Goal: Transaction & Acquisition: Purchase product/service

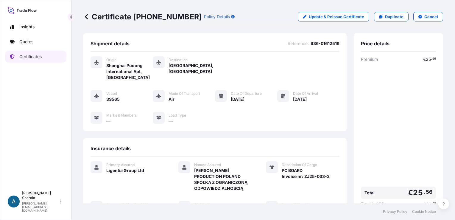
click at [31, 40] on p "Quotes" at bounding box center [26, 42] width 14 height 6
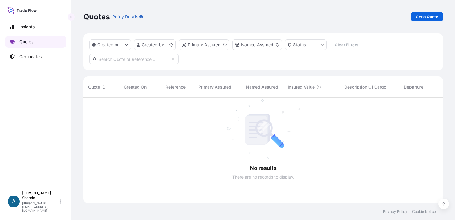
scroll to position [104, 355]
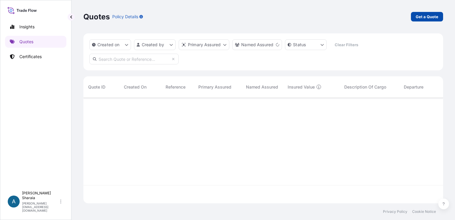
click at [421, 15] on p "Get a Quote" at bounding box center [427, 17] width 23 height 6
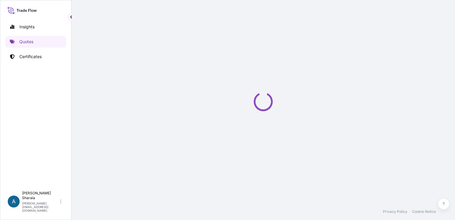
scroll to position [10, 0]
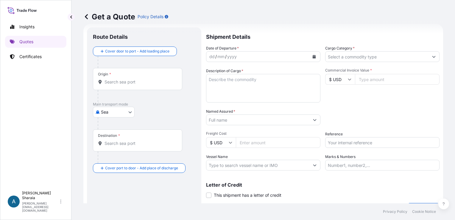
click at [106, 110] on body "Insights Quotes Certificates A [PERSON_NAME] [PERSON_NAME][EMAIL_ADDRESS][DOMAI…" at bounding box center [227, 110] width 455 height 220
click at [108, 127] on span "Air" at bounding box center [106, 127] width 5 height 6
select select "Air"
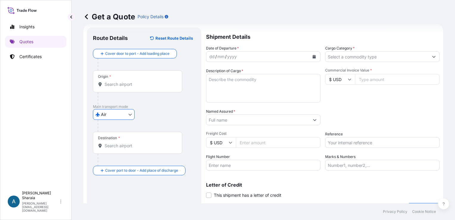
click at [160, 120] on div at bounding box center [147, 126] width 98 height 12
click at [317, 28] on div "Get a Quote Policy Details Route Details Reset Route Details Cover door to port…" at bounding box center [263, 101] width 384 height 203
click at [118, 91] on div "Origin *" at bounding box center [137, 81] width 89 height 22
click at [118, 87] on input "Origin *" at bounding box center [140, 84] width 70 height 6
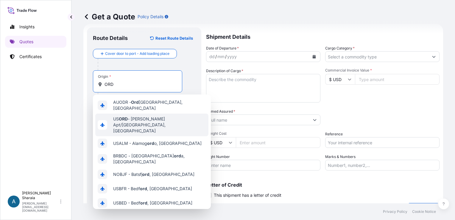
click at [158, 121] on span "US [PERSON_NAME] Apt/[GEOGRAPHIC_DATA], [GEOGRAPHIC_DATA]" at bounding box center [159, 125] width 93 height 18
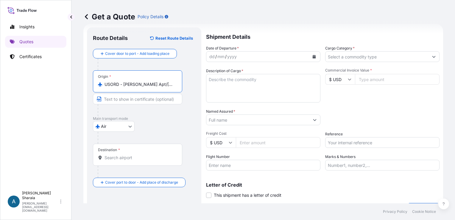
type input "USORD - [PERSON_NAME] Apt/[GEOGRAPHIC_DATA], [GEOGRAPHIC_DATA]"
drag, startPoint x: 179, startPoint y: 118, endPoint x: 174, endPoint y: 121, distance: 5.9
click at [174, 121] on div "Main transport mode [GEOGRAPHIC_DATA]" at bounding box center [144, 129] width 102 height 27
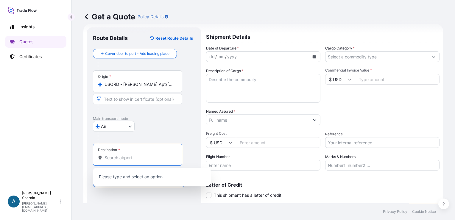
drag, startPoint x: 174, startPoint y: 121, endPoint x: 123, endPoint y: 160, distance: 64.1
click at [123, 160] on input "Destination *" at bounding box center [140, 158] width 70 height 6
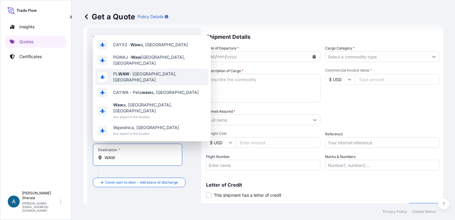
click at [137, 83] on span "PL WAW - [GEOGRAPHIC_DATA], [GEOGRAPHIC_DATA]" at bounding box center [159, 77] width 93 height 12
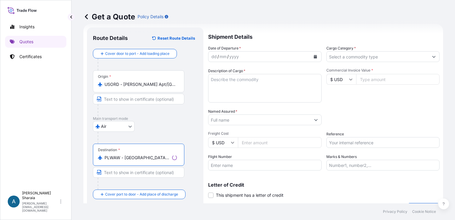
type input "PLWAW - [GEOGRAPHIC_DATA], [GEOGRAPHIC_DATA]"
click at [293, 30] on div "Get a Quote Policy Details" at bounding box center [263, 16] width 360 height 33
click at [212, 54] on div "dd" at bounding box center [212, 56] width 7 height 7
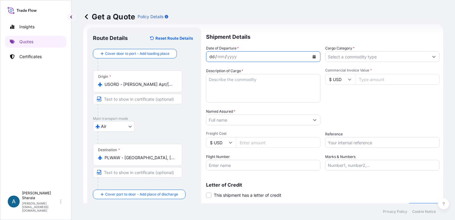
click at [312, 54] on button "Calendar" at bounding box center [315, 57] width 10 height 10
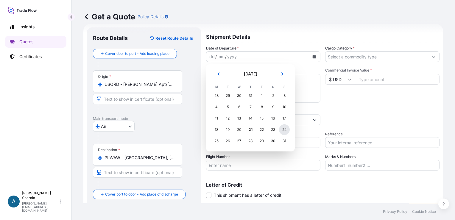
click at [282, 129] on div "24" at bounding box center [284, 129] width 11 height 11
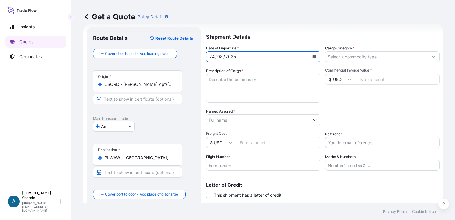
drag, startPoint x: 361, startPoint y: 61, endPoint x: 371, endPoint y: 58, distance: 10.4
click at [363, 61] on input "Cargo Category *" at bounding box center [377, 56] width 103 height 11
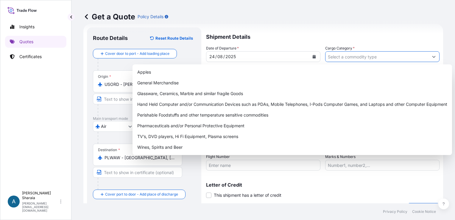
click at [361, 60] on input "Cargo Category *" at bounding box center [377, 56] width 103 height 11
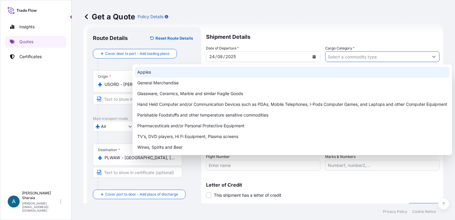
type input "G"
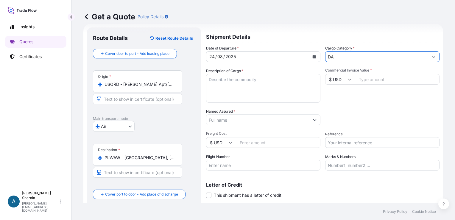
type input "D"
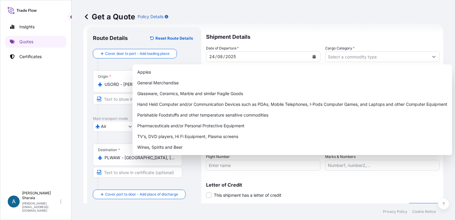
click at [377, 181] on div "Letter of Credit This shipment has a letter of credit Letter of credit * Letter…" at bounding box center [323, 186] width 234 height 23
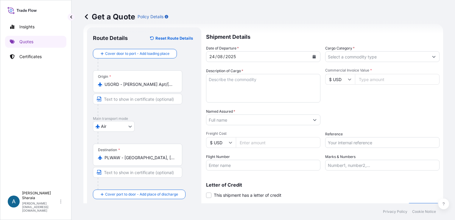
click at [370, 38] on p "Shipment Details" at bounding box center [323, 36] width 234 height 18
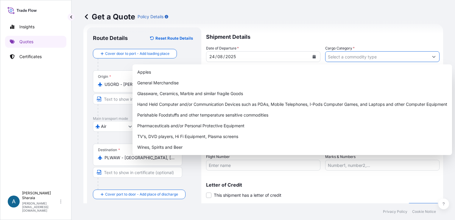
drag, startPoint x: 397, startPoint y: 57, endPoint x: 385, endPoint y: 61, distance: 12.7
click at [397, 57] on input "Cargo Category *" at bounding box center [377, 56] width 103 height 11
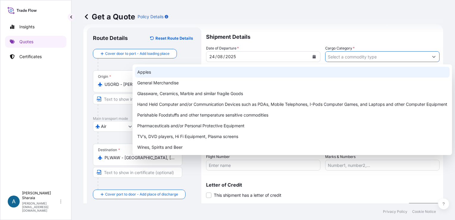
click at [348, 58] on input "Cargo Category *" at bounding box center [377, 56] width 103 height 11
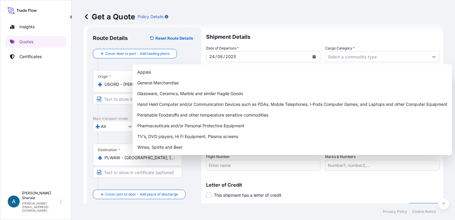
click at [380, 28] on div "Get a Quote Policy Details" at bounding box center [263, 16] width 360 height 33
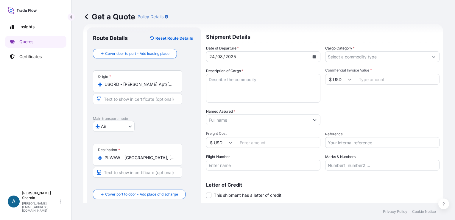
click at [264, 86] on textarea "Description of Cargo *" at bounding box center [263, 88] width 114 height 29
click at [220, 88] on textarea "Description of Cargo *" at bounding box center [263, 88] width 114 height 29
paste textarea "Quart Kit"
click at [240, 77] on textarea "Quart Kit," at bounding box center [263, 88] width 114 height 29
paste textarea "Fluorodyn Caulk 320ml MEDIUM TUBE"
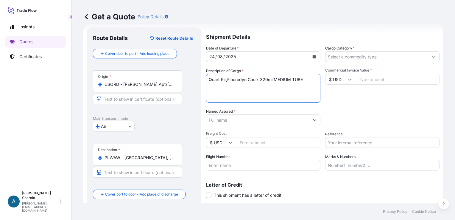
click at [228, 79] on textarea "Quart Kit,Fluorodyn Caulk 320ml MEDIUM TUBE" at bounding box center [263, 88] width 114 height 29
click at [312, 79] on textarea "Quart Kit, Fluorodyn Caulk 320ml MEDIUM TUBE" at bounding box center [263, 88] width 114 height 29
paste textarea "HAZ MAT BOX"
click at [306, 78] on textarea "Quart Kit, Fluorodyn Caulk 320ml MEDIUM TUBEHAZ MAT BOX" at bounding box center [263, 88] width 114 height 29
drag, startPoint x: 264, startPoint y: 96, endPoint x: 289, endPoint y: 99, distance: 24.9
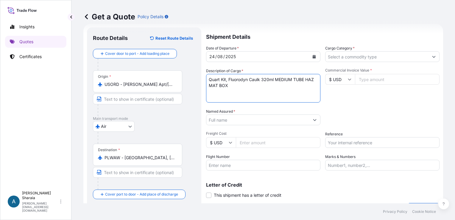
click at [265, 96] on textarea "Quart Kit, Fluorodyn Caulk 320ml MEDIUM TUBE HAZ MAT BOX" at bounding box center [263, 88] width 114 height 29
click at [379, 99] on div "Commercial Invoice Value * $ USD" at bounding box center [382, 85] width 114 height 35
drag, startPoint x: 210, startPoint y: 90, endPoint x: 212, endPoint y: 92, distance: 3.1
click at [210, 90] on textarea "Quart Kit, Fluorodyn Caulk 320ml MEDIUM TUBE HAZ MAT BOX" at bounding box center [263, 88] width 114 height 29
click at [231, 85] on textarea "Quart Kit, Fluorodyn Caulk 320ml MEDIUM TUBE HAZ MAT BOX" at bounding box center [263, 88] width 114 height 29
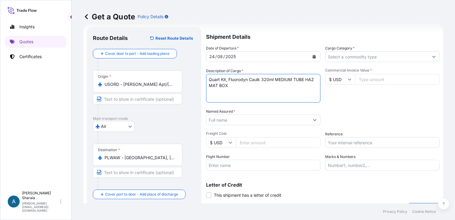
paste textarea "INV026180"
type textarea "Quart Kit, Fluorodyn Caulk 320ml MEDIUM TUBE HAZ MAT BOX INV026180"
click at [367, 103] on div "Date of Departure * [DATE] Cargo Category * Description of Cargo * Quart Kit, F…" at bounding box center [323, 107] width 234 height 125
click at [389, 78] on input "Commercial Invoice Value *" at bounding box center [397, 79] width 85 height 11
click at [385, 77] on input "Commercial Invoice Value *" at bounding box center [397, 79] width 85 height 11
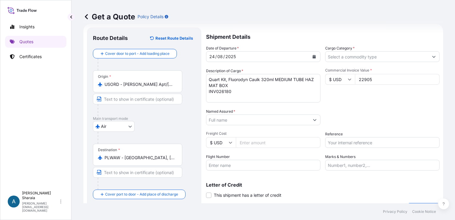
type input "22905"
drag, startPoint x: 398, startPoint y: 101, endPoint x: 347, endPoint y: 108, distance: 51.6
click at [398, 101] on div "Commercial Invoice Value * $ USD 22905" at bounding box center [382, 85] width 114 height 35
click at [237, 122] on input "Named Assured *" at bounding box center [257, 119] width 103 height 11
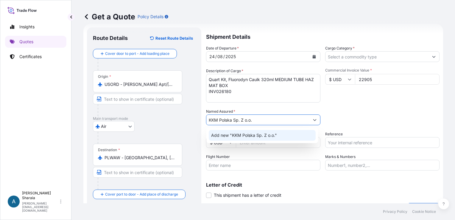
click at [279, 134] on div "Add new "KKM Polska Sp. Z o.o."" at bounding box center [262, 135] width 107 height 11
type input "KKM Polska Sp. Z o.o."
drag, startPoint x: 358, startPoint y: 109, endPoint x: 345, endPoint y: 108, distance: 12.9
click at [359, 108] on div "Packing Category Type to search a container mode Please select a primary mode o…" at bounding box center [382, 116] width 114 height 17
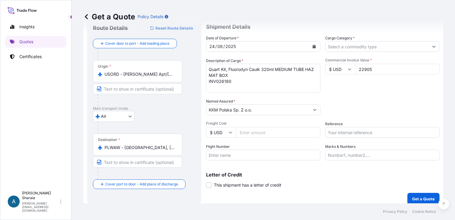
scroll to position [24, 0]
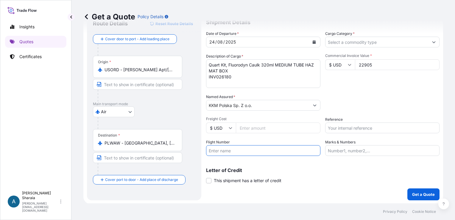
drag, startPoint x: 237, startPoint y: 150, endPoint x: 251, endPoint y: 147, distance: 14.1
click at [238, 150] on input "Flight Number" at bounding box center [263, 150] width 114 height 11
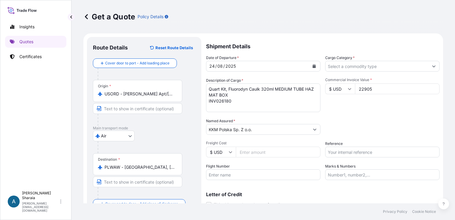
scroll to position [0, 0]
click at [342, 66] on input "Cargo Category *" at bounding box center [377, 66] width 103 height 11
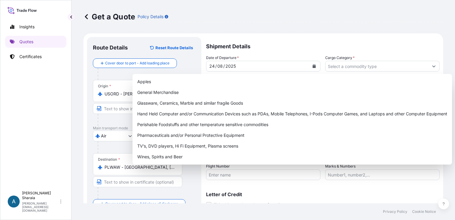
click at [332, 185] on div "Letter of Credit This shipment has a letter of credit Letter of credit * Letter…" at bounding box center [323, 196] width 234 height 23
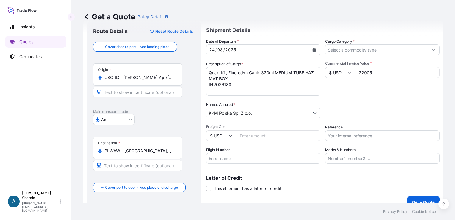
scroll to position [24, 0]
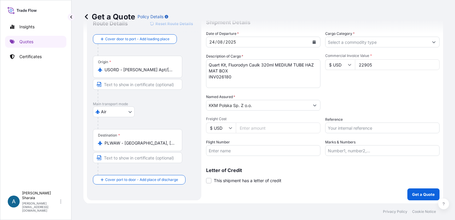
click at [248, 151] on input "Flight Number" at bounding box center [263, 150] width 114 height 11
click at [243, 150] on input "Flight Number" at bounding box center [263, 150] width 114 height 11
type input "KKM Polska Sp. z o.o."
drag, startPoint x: 325, startPoint y: 153, endPoint x: 326, endPoint y: 158, distance: 5.5
click at [326, 155] on input "Marks & Numbers" at bounding box center [382, 150] width 114 height 11
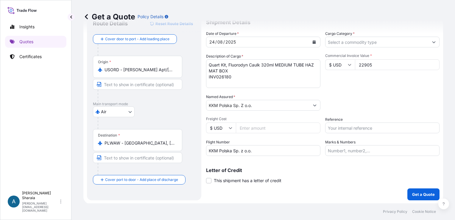
click at [318, 165] on div "Letter of Credit This shipment has a letter of credit Letter of credit * Letter…" at bounding box center [323, 172] width 234 height 23
click at [345, 152] on input "Marks & Numbers" at bounding box center [382, 150] width 114 height 11
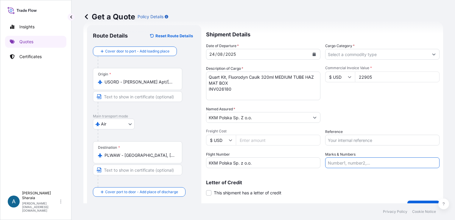
scroll to position [0, 0]
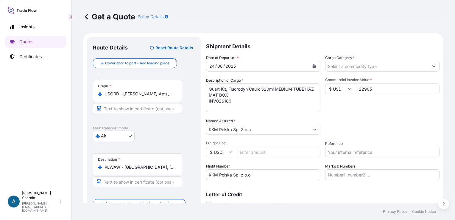
drag, startPoint x: 354, startPoint y: 162, endPoint x: 363, endPoint y: 154, distance: 11.8
click at [356, 160] on div "Date of Departure * [DATE] Cargo Category * Description of Cargo * Quart Kit, F…" at bounding box center [323, 117] width 234 height 125
drag, startPoint x: 363, startPoint y: 154, endPoint x: 455, endPoint y: 141, distance: 92.9
click at [363, 154] on input "Reference" at bounding box center [382, 152] width 114 height 11
drag, startPoint x: 335, startPoint y: 156, endPoint x: 343, endPoint y: 151, distance: 9.6
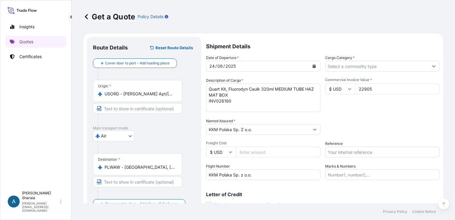
click at [335, 156] on input "Reference" at bounding box center [382, 152] width 114 height 11
type input "080-19367456"
click at [351, 126] on div "Packing Category Type to search a container mode Please select a primary mode o…" at bounding box center [382, 126] width 114 height 17
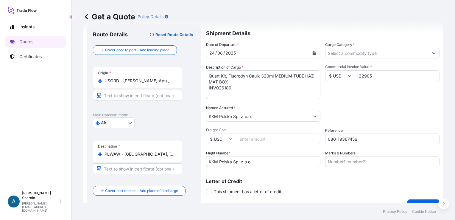
scroll to position [24, 0]
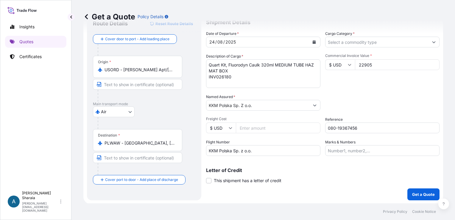
drag, startPoint x: 345, startPoint y: 165, endPoint x: 321, endPoint y: 150, distance: 28.2
click at [345, 164] on div "Letter of Credit This shipment has a letter of credit Letter of credit * Letter…" at bounding box center [323, 172] width 234 height 23
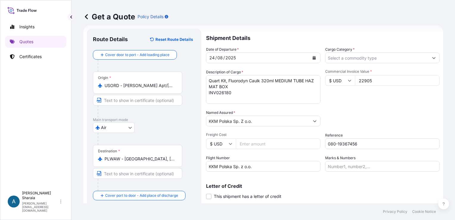
scroll to position [0, 0]
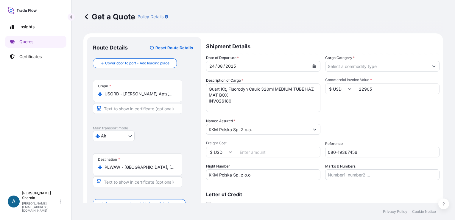
click at [366, 123] on div "Packing Category Type to search a container mode Please select a primary mode o…" at bounding box center [382, 126] width 114 height 17
click at [349, 121] on div "Packing Category Type to search a container mode Please select a primary mode o…" at bounding box center [382, 126] width 114 height 17
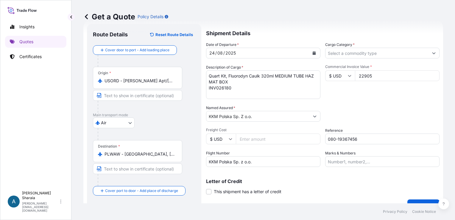
scroll to position [24, 0]
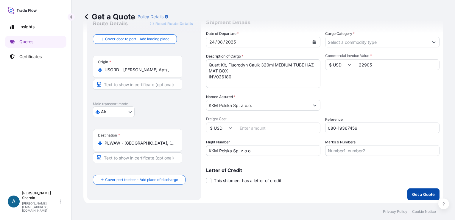
click at [423, 195] on p "Get a Quote" at bounding box center [423, 194] width 23 height 6
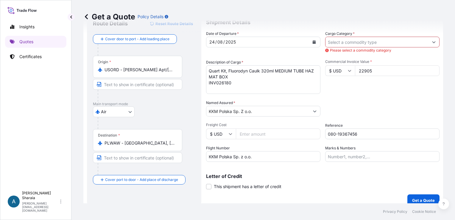
click at [377, 45] on input "Cargo Category *" at bounding box center [377, 42] width 103 height 11
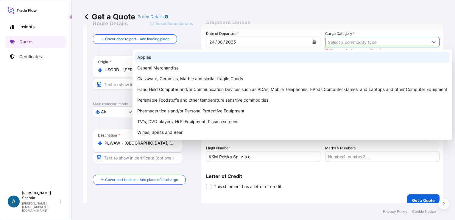
drag, startPoint x: 337, startPoint y: 5, endPoint x: 396, endPoint y: 20, distance: 60.4
click at [344, 10] on div "Get a Quote Policy Details" at bounding box center [263, 16] width 360 height 33
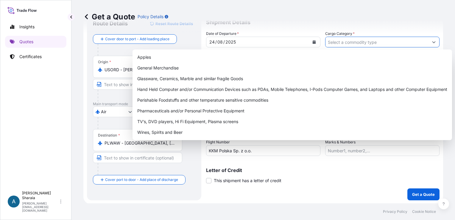
drag, startPoint x: 368, startPoint y: 37, endPoint x: 369, endPoint y: 40, distance: 3.6
click at [368, 38] on input "Cargo Category *" at bounding box center [377, 42] width 103 height 11
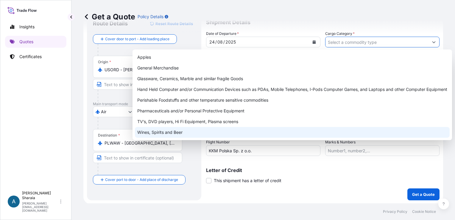
click at [347, 187] on div "Shipment Details Date of Departure * [DATE] Cargo Category * Description of Car…" at bounding box center [323, 106] width 234 height 187
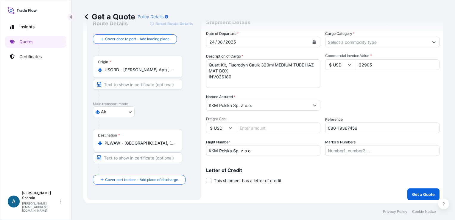
click at [370, 42] on input "Cargo Category *" at bounding box center [377, 42] width 103 height 11
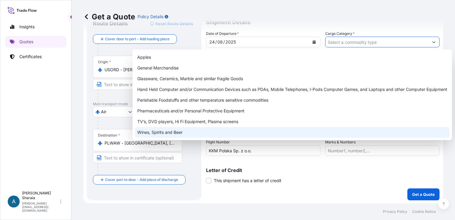
click at [329, 184] on div "Shipment Details Date of Departure * [DATE] Cargo Category * Description of Car…" at bounding box center [323, 106] width 234 height 187
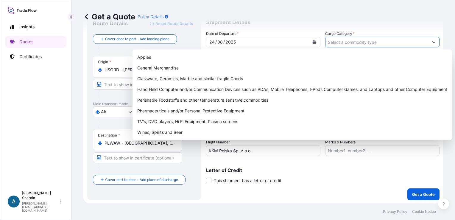
click at [355, 38] on input "Cargo Category *" at bounding box center [377, 42] width 103 height 11
click at [321, 174] on div "Letter of Credit This shipment has a letter of credit Letter of credit * Letter…" at bounding box center [323, 176] width 234 height 16
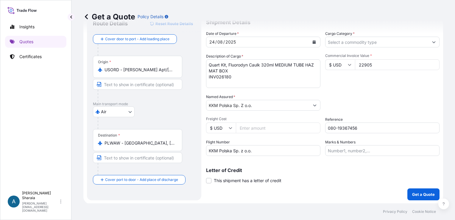
click at [364, 41] on input "Cargo Category *" at bounding box center [377, 42] width 103 height 11
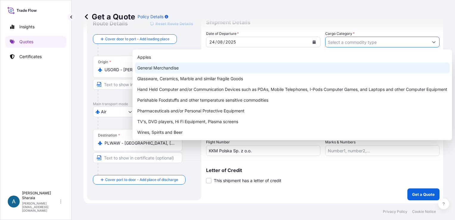
click at [182, 73] on div "Glassware, Ceramics, Marble and similar fragile Goods" at bounding box center [292, 78] width 315 height 11
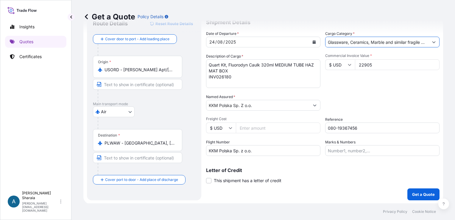
drag, startPoint x: 357, startPoint y: 40, endPoint x: 370, endPoint y: 39, distance: 12.5
click at [358, 39] on input "Glassware, Ceramics, Marble and similar fragile Goods" at bounding box center [377, 42] width 103 height 11
click at [432, 41] on icon "Show suggestions" at bounding box center [434, 42] width 4 height 4
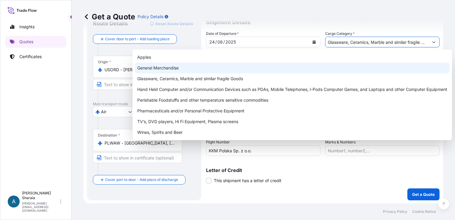
click at [187, 68] on div "General Merchandise" at bounding box center [292, 68] width 315 height 11
type input "General Merchandise"
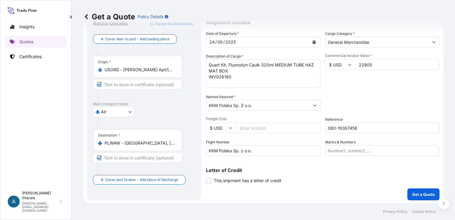
click at [373, 86] on div "Commercial Invoice Value * $ USD 22905" at bounding box center [382, 70] width 114 height 35
click at [336, 166] on div "Letter of Credit This shipment has a letter of credit Letter of credit * Letter…" at bounding box center [323, 172] width 234 height 23
click at [235, 73] on textarea "Quart Kit, Fluorodyn Caulk 320ml MEDIUM TUBE HAZ MAT BOX INV026180" at bounding box center [263, 73] width 114 height 29
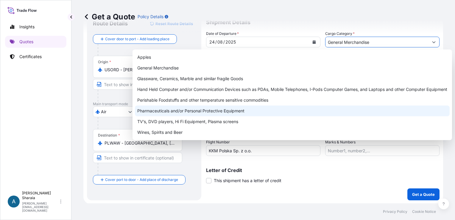
drag, startPoint x: 408, startPoint y: 41, endPoint x: 431, endPoint y: 41, distance: 23.5
click at [409, 41] on input "General Merchandise" at bounding box center [377, 42] width 103 height 11
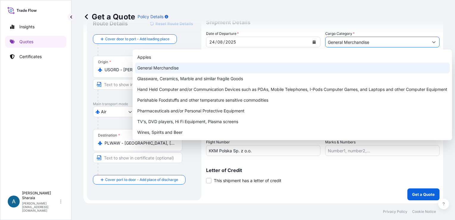
click at [178, 68] on div "General Merchandise" at bounding box center [292, 68] width 315 height 11
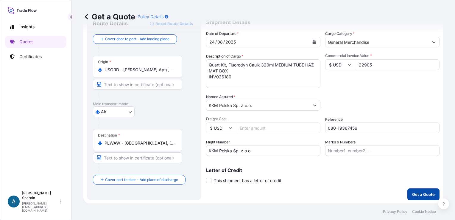
click at [413, 194] on p "Get a Quote" at bounding box center [423, 194] width 23 height 6
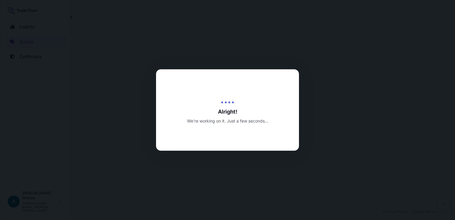
select select "Air"
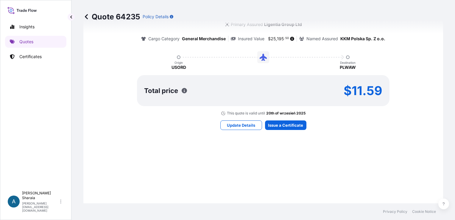
scroll to position [364, 0]
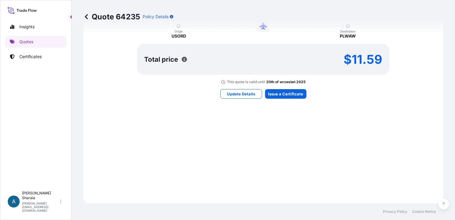
click at [377, 110] on div "Here's your insurance offer Primary Assured Ligentia Group Ltd Cargo Category G…" at bounding box center [263, 36] width 343 height 317
click at [337, 185] on div "Here's your insurance offer Primary Assured Ligentia Group Ltd Cargo Category G…" at bounding box center [263, 36] width 343 height 317
click at [312, 136] on div "Here's your insurance offer Primary Assured Ligentia Group Ltd Cargo Category G…" at bounding box center [263, 36] width 343 height 317
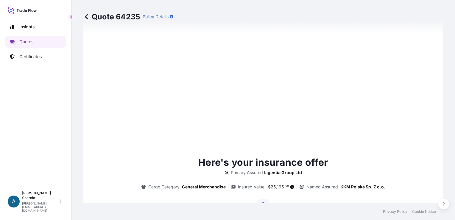
type input "[DATE]"
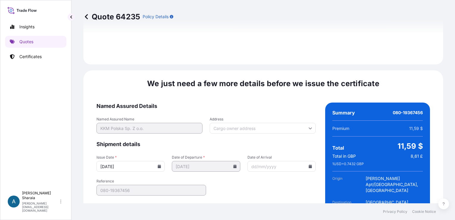
scroll to position [700, 0]
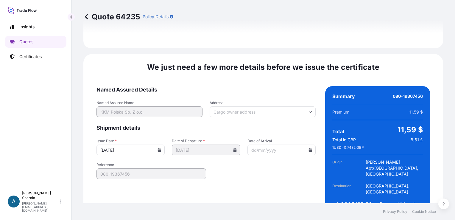
click at [309, 144] on input "Date of Arrival" at bounding box center [282, 149] width 68 height 11
click at [309, 148] on icon at bounding box center [311, 150] width 4 height 4
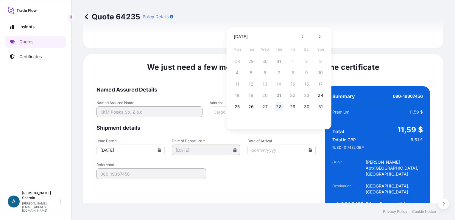
click at [280, 107] on button "28" at bounding box center [279, 107] width 10 height 10
type input "[DATE]"
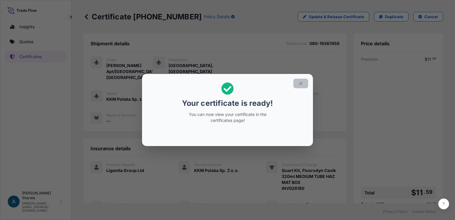
click at [304, 85] on button "button" at bounding box center [300, 84] width 15 height 10
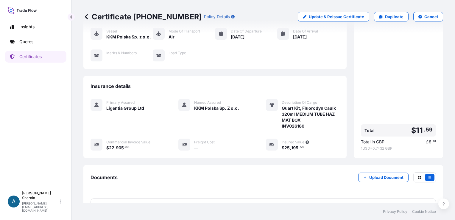
scroll to position [98, 0]
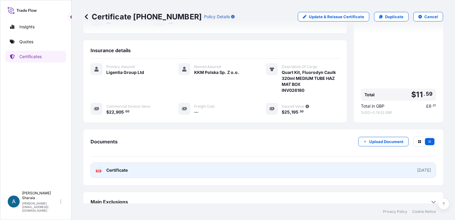
click at [417, 167] on div "[DATE]" at bounding box center [424, 170] width 14 height 6
